Goal: Find contact information: Find contact information

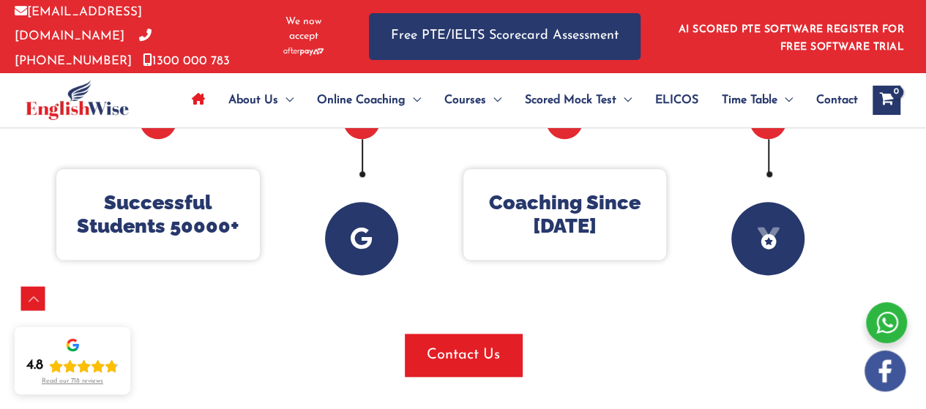
scroll to position [789, 0]
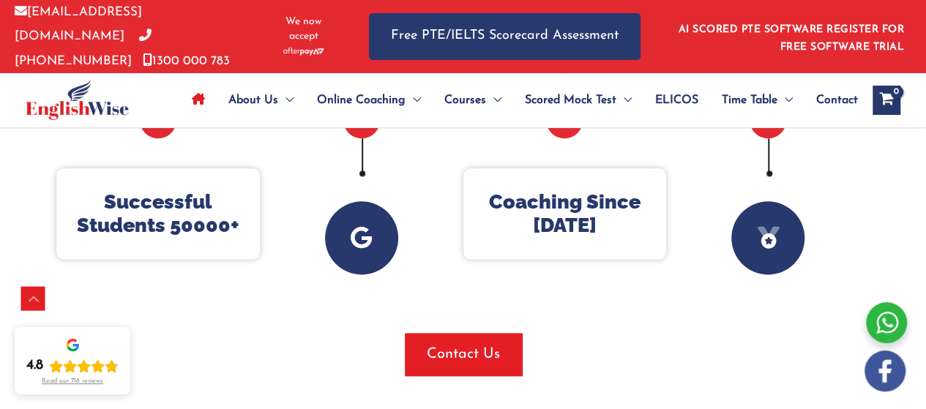
click at [45, 42] on link "[PHONE_NUMBER]" at bounding box center [83, 48] width 137 height 37
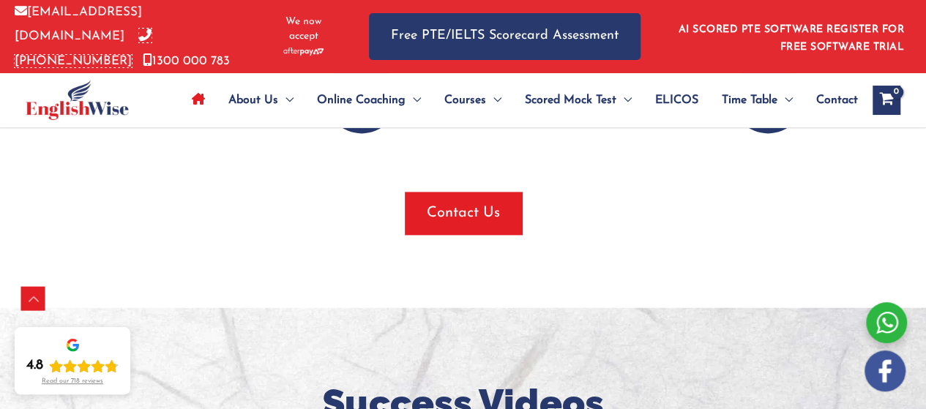
scroll to position [931, 0]
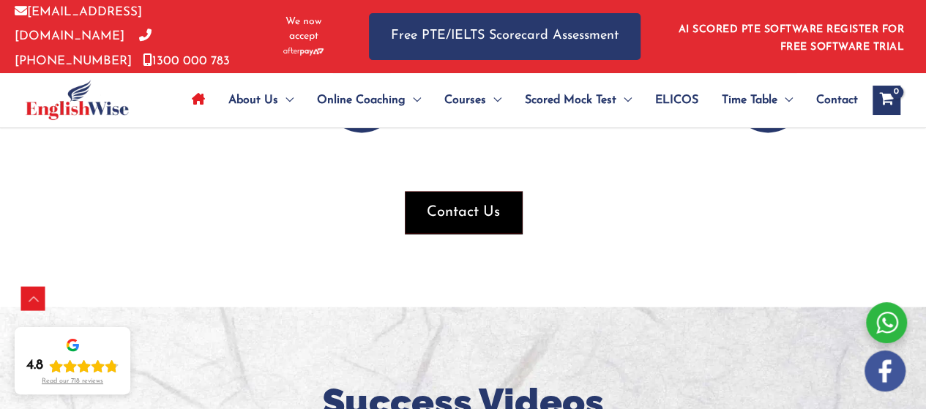
click at [471, 202] on span "Contact Us" at bounding box center [463, 212] width 73 height 20
